Goal: Task Accomplishment & Management: Manage account settings

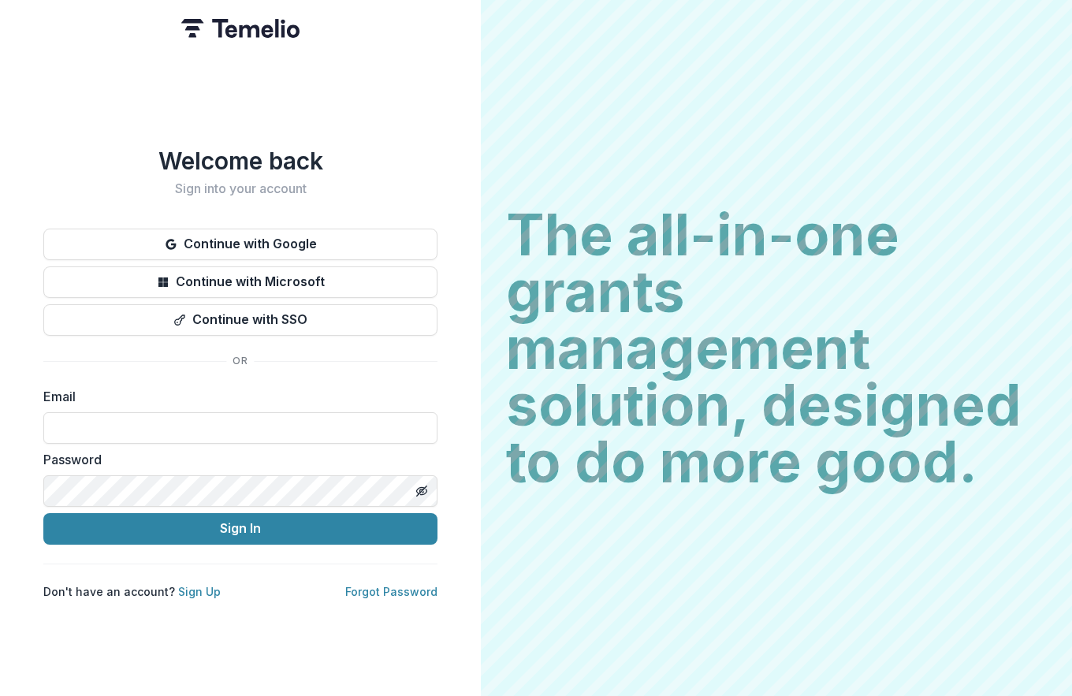
type input "**********"
click at [240, 522] on button "Sign In" at bounding box center [240, 529] width 394 height 32
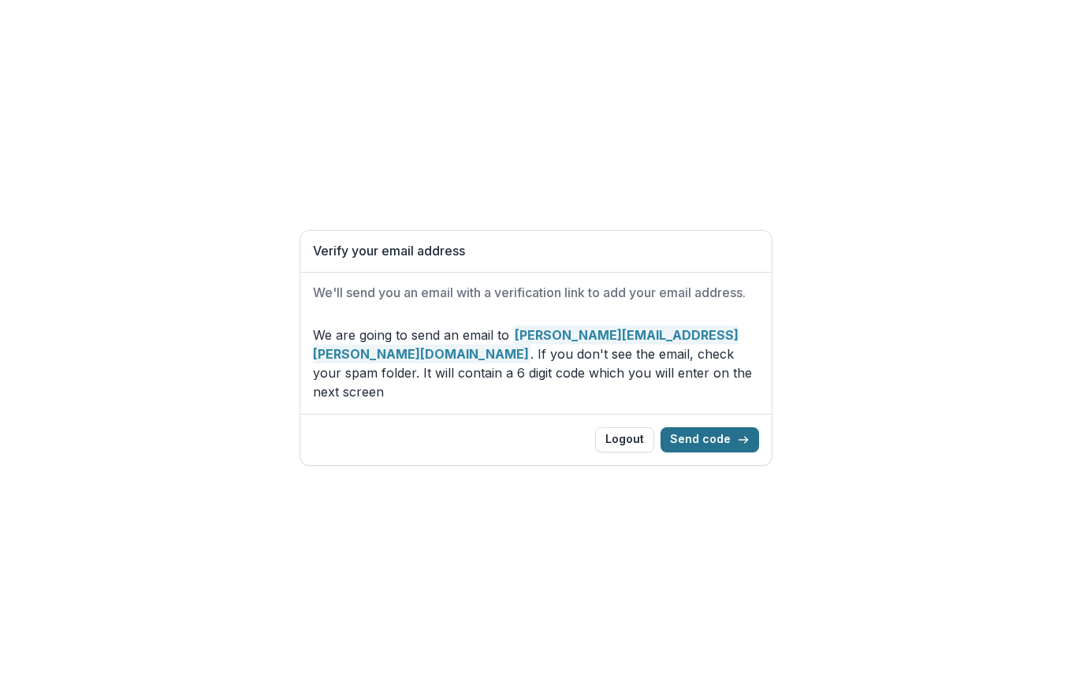
click at [718, 434] on button "Send code" at bounding box center [709, 439] width 98 height 25
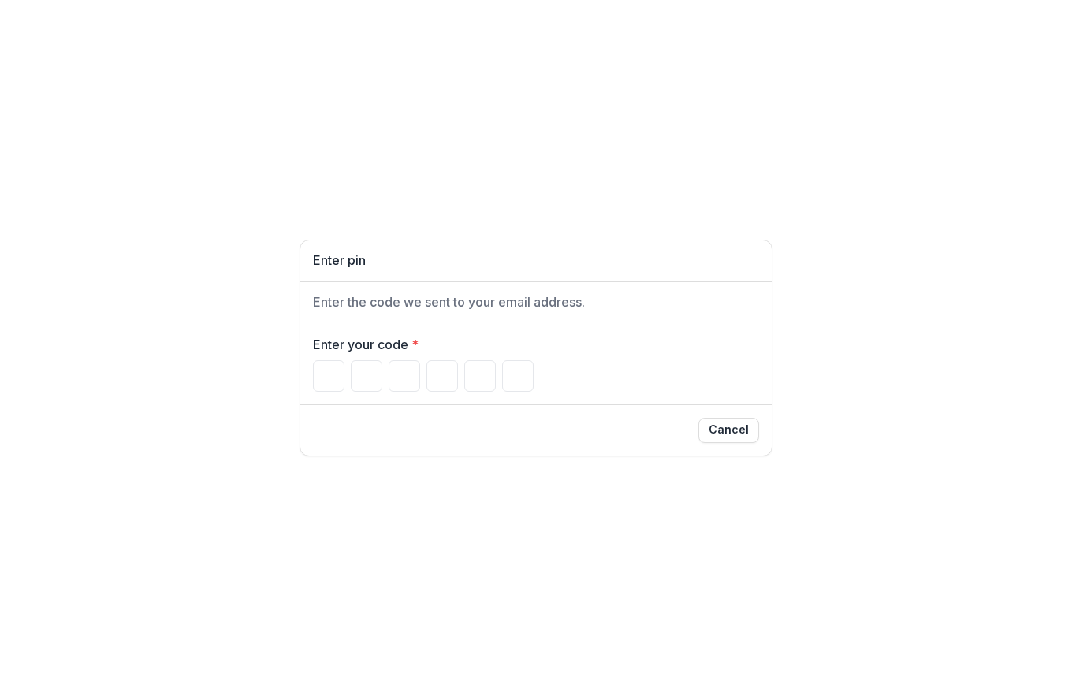
click at [255, 460] on div "Enter pin Enter the code we sent to your email address. Enter your code * Cancel" at bounding box center [536, 348] width 1072 height 696
click at [322, 375] on input "Please enter your pin code" at bounding box center [329, 376] width 32 height 32
type input "*"
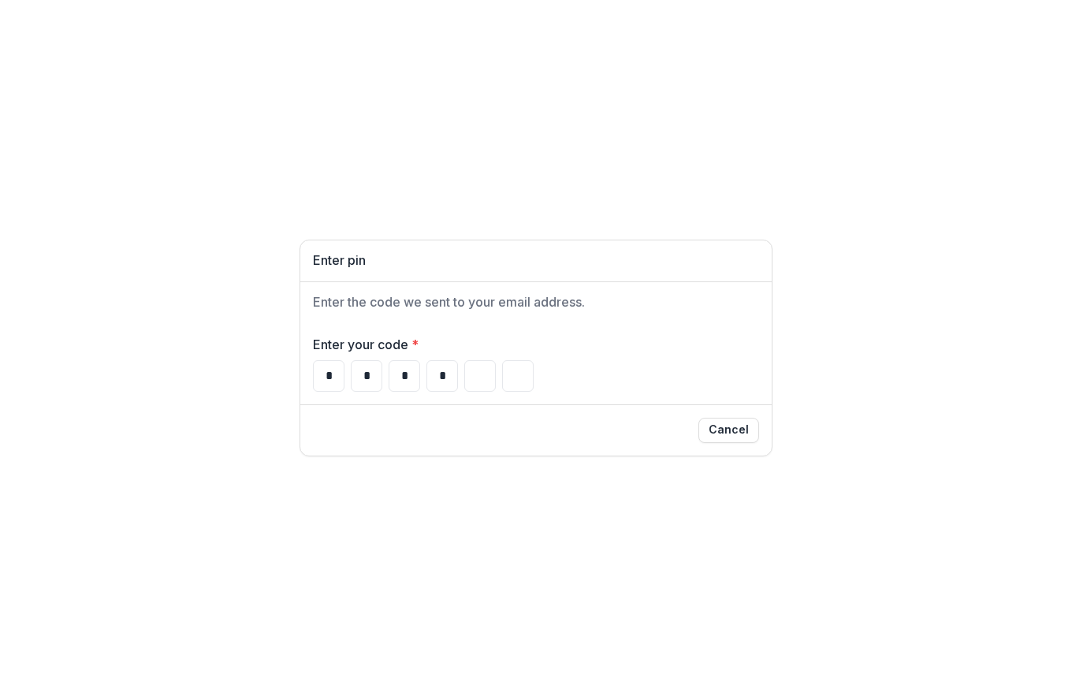
type input "*"
click at [396, 374] on input "*" at bounding box center [404, 376] width 32 height 32
type input "*"
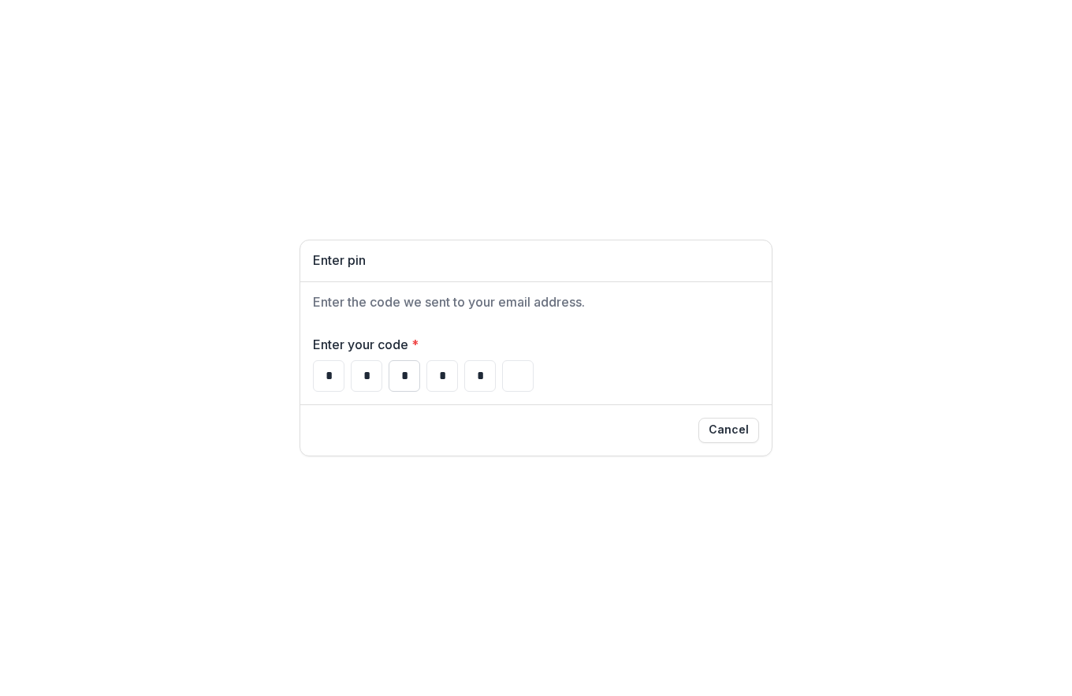
type input "*"
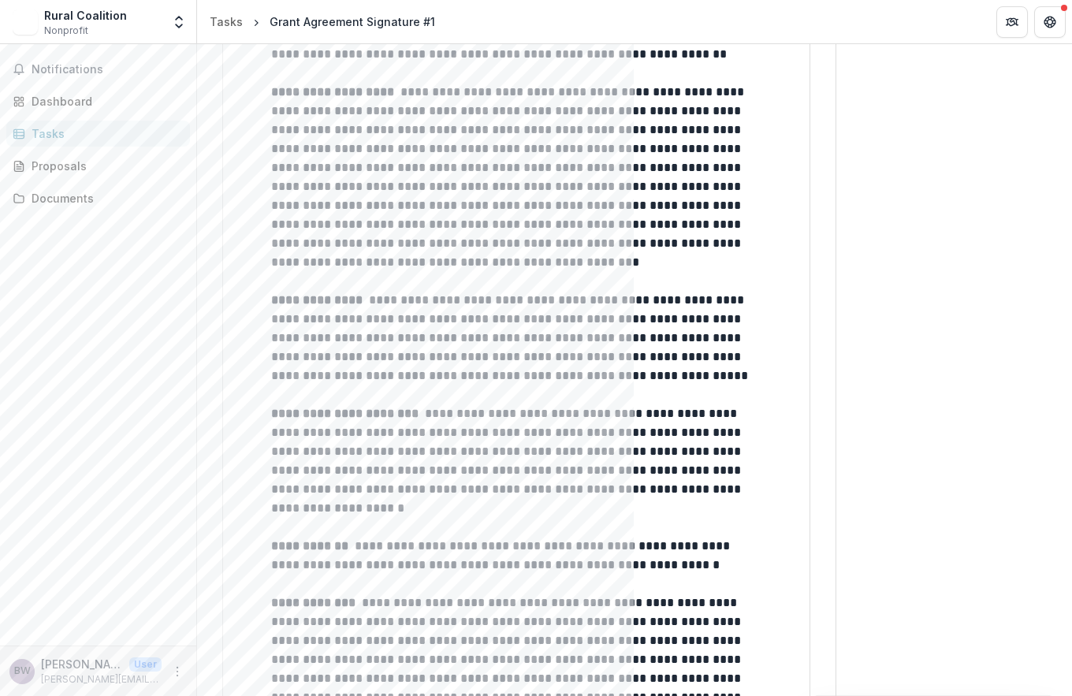
scroll to position [2511, 0]
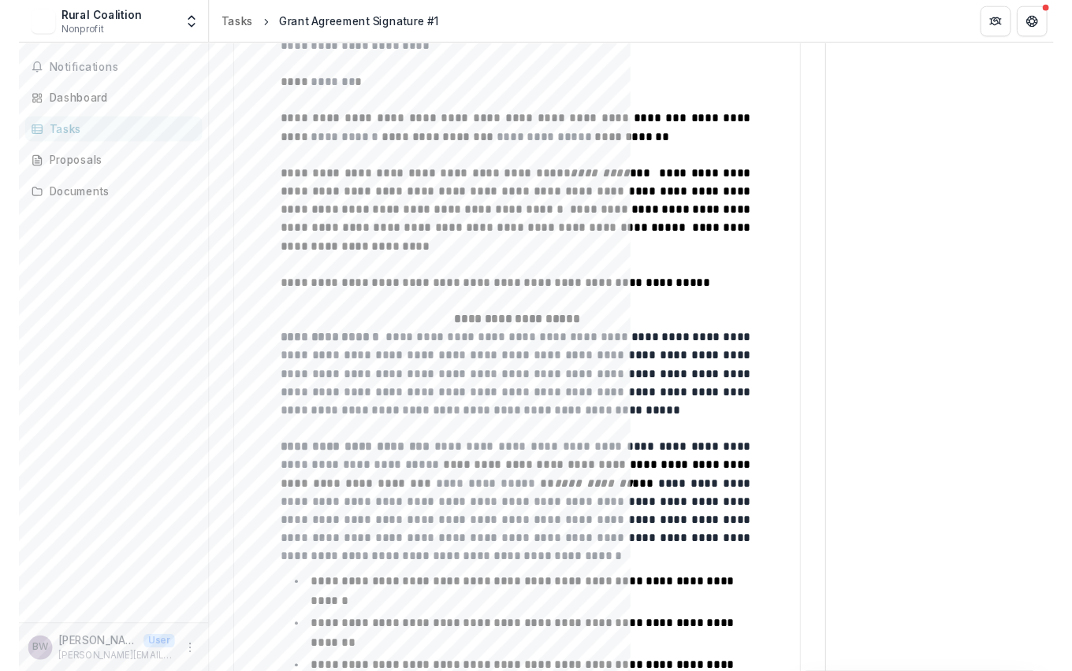
scroll to position [337, 0]
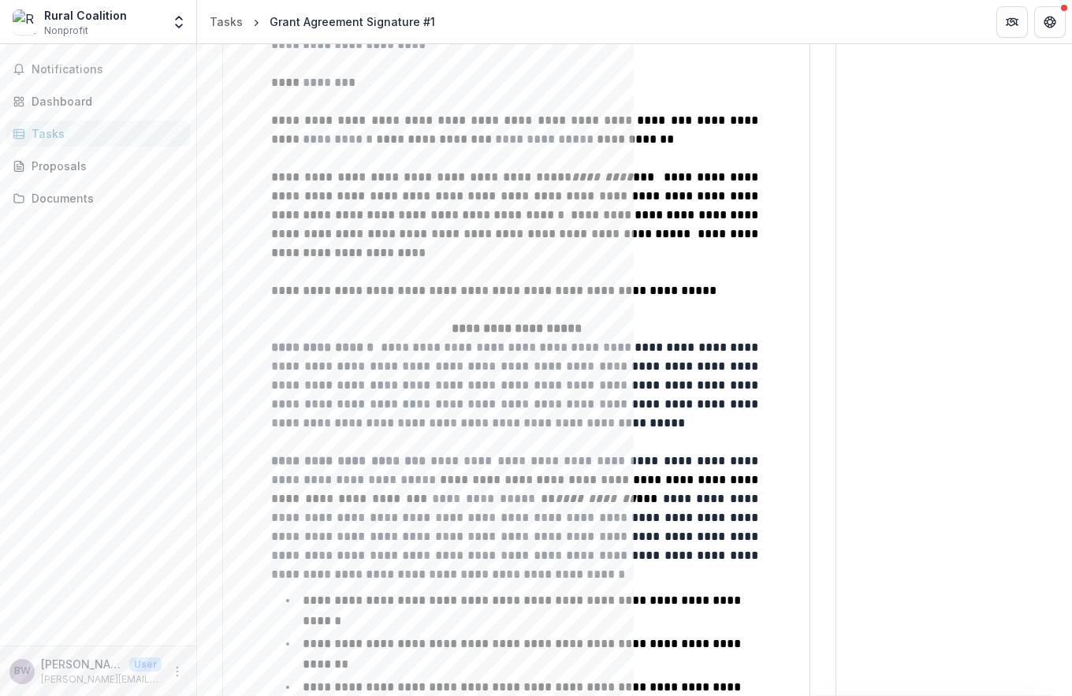
click at [554, 411] on p "**********" at bounding box center [516, 385] width 490 height 95
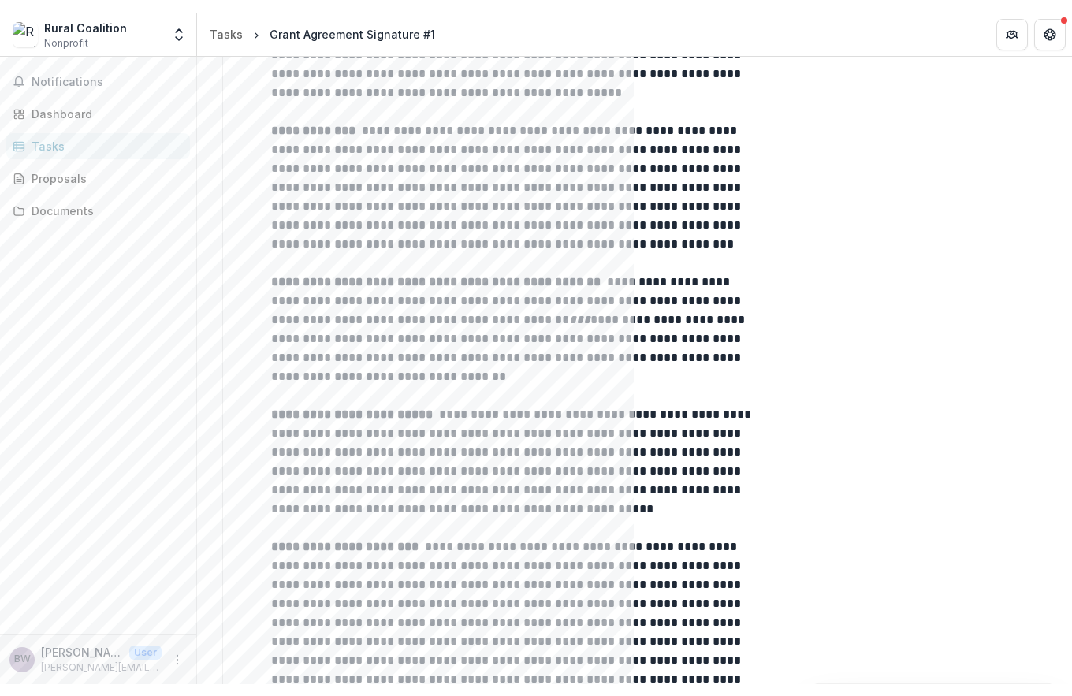
scroll to position [359, 0]
